Goal: Check status: Check status

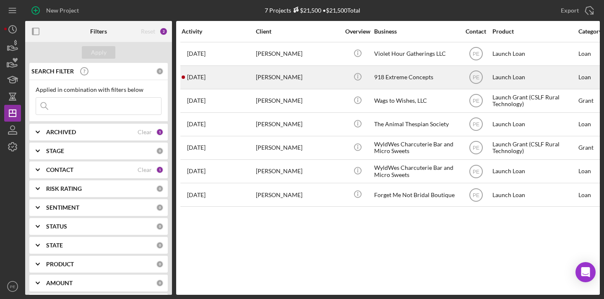
click at [282, 72] on div "[PERSON_NAME]" at bounding box center [298, 77] width 84 height 22
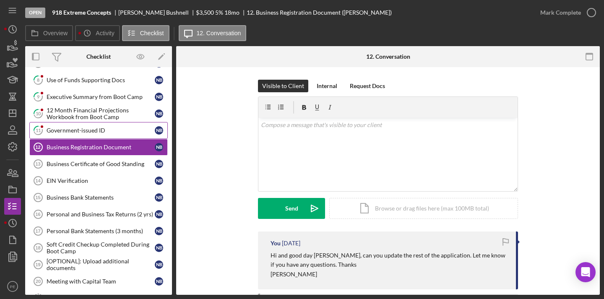
scroll to position [70, 0]
